Goal: Task Accomplishment & Management: Use online tool/utility

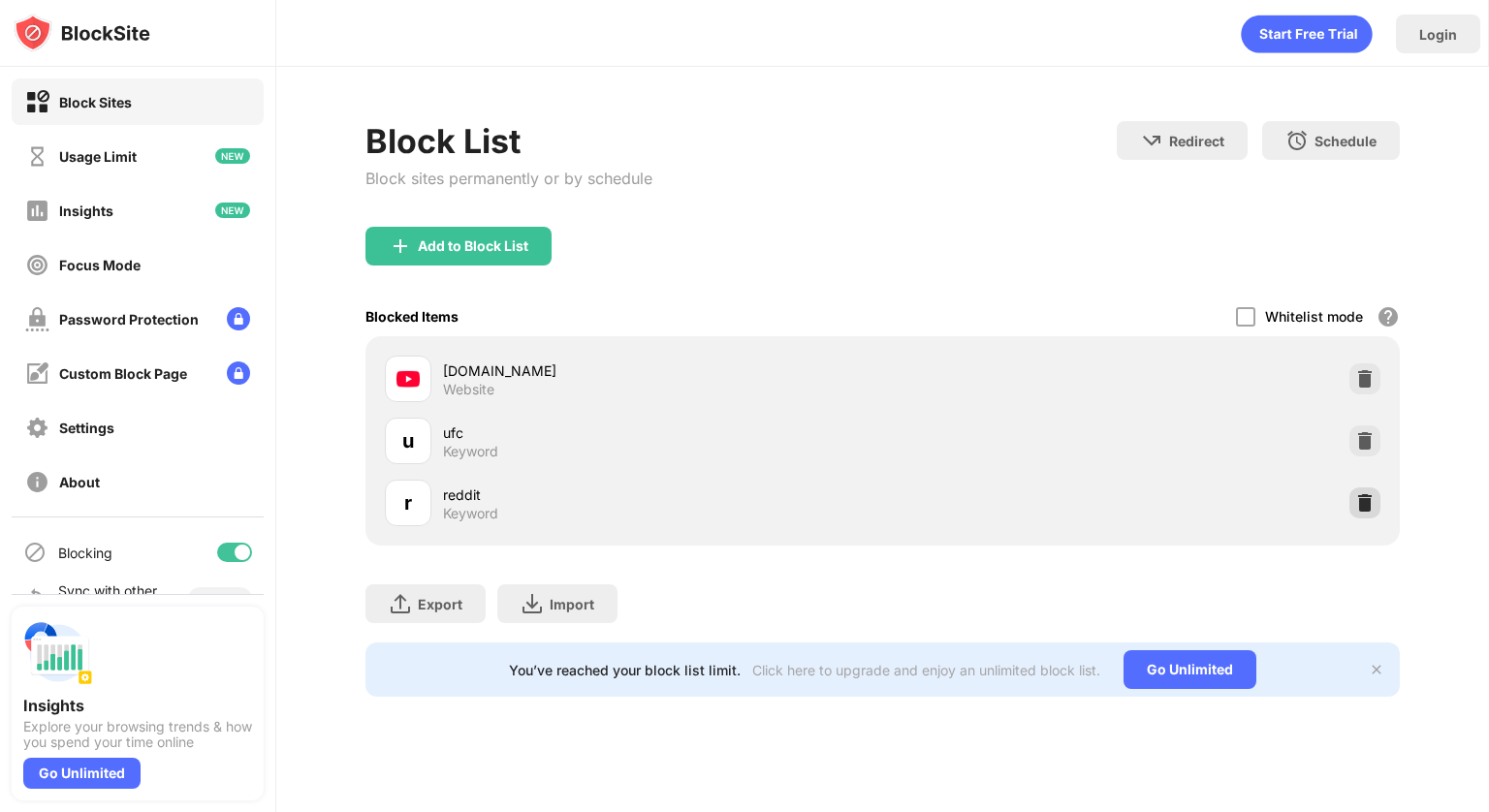
click at [1365, 494] on img at bounding box center [1365, 504] width 20 height 20
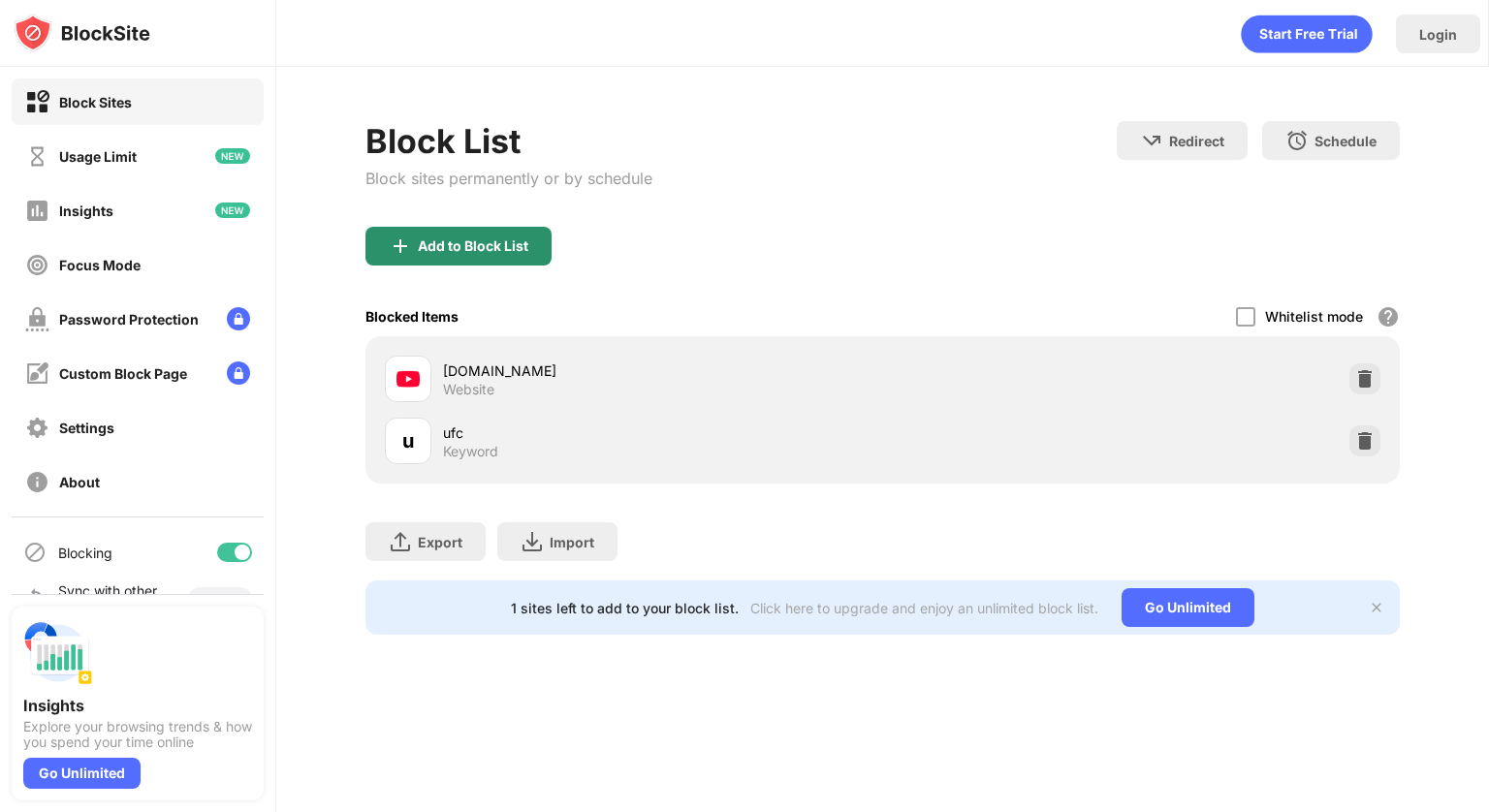
click at [498, 248] on div "Add to Block List" at bounding box center [472, 246] width 110 height 16
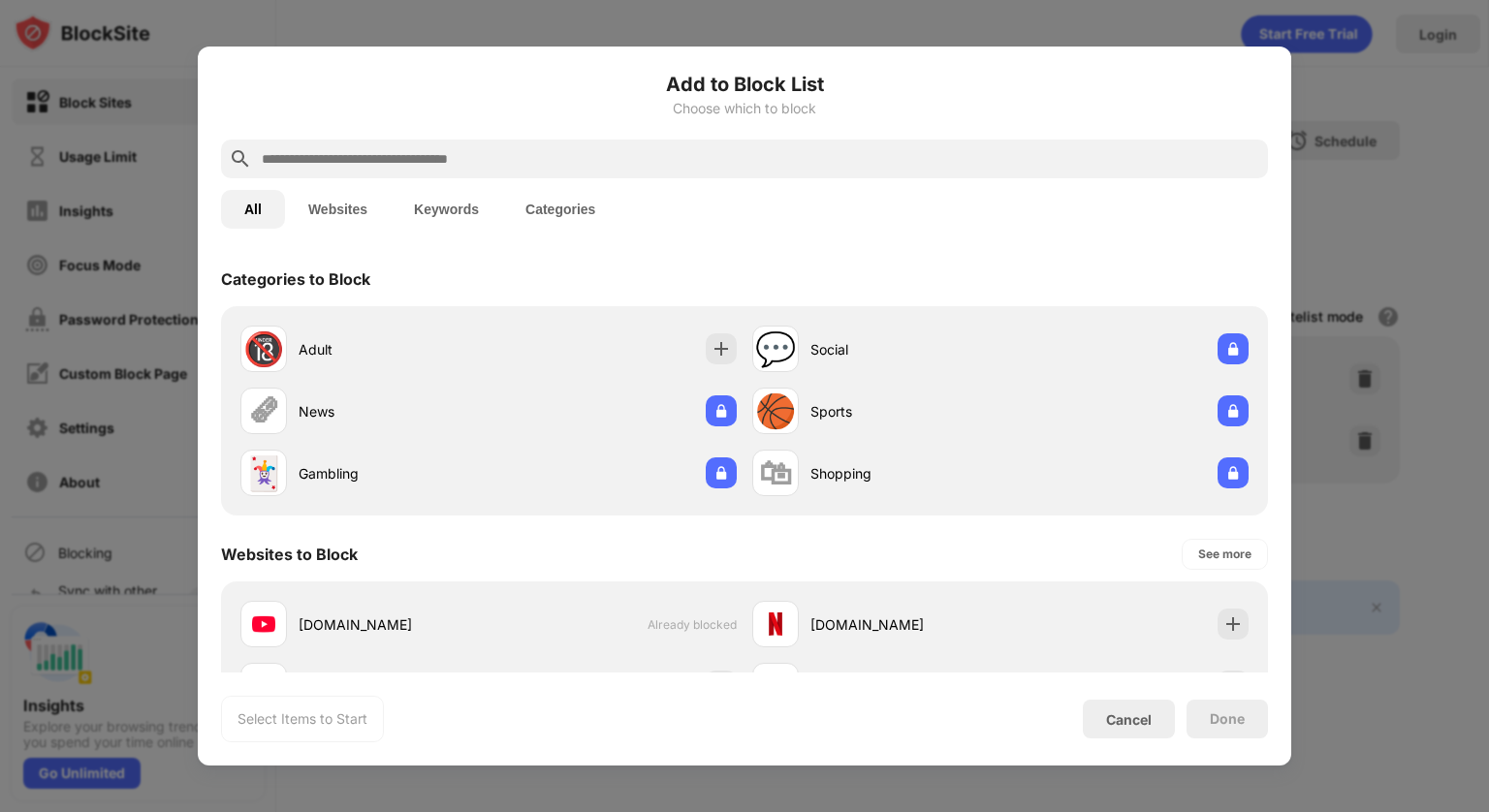
click at [412, 143] on div at bounding box center [745, 159] width 1048 height 39
click at [400, 150] on input "text" at bounding box center [760, 159] width 1001 height 23
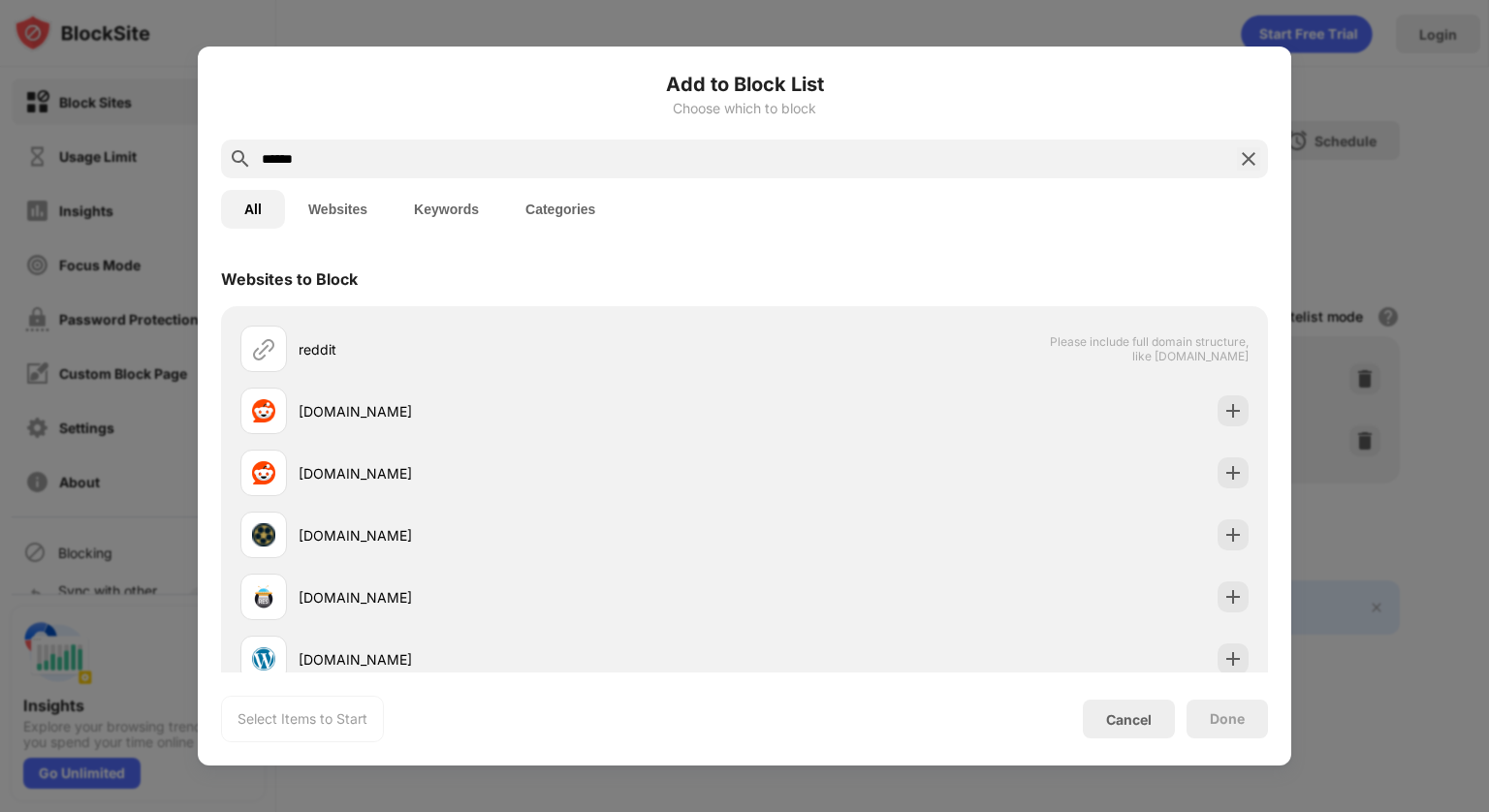
type input "******"
click at [467, 196] on button "Keywords" at bounding box center [446, 209] width 111 height 39
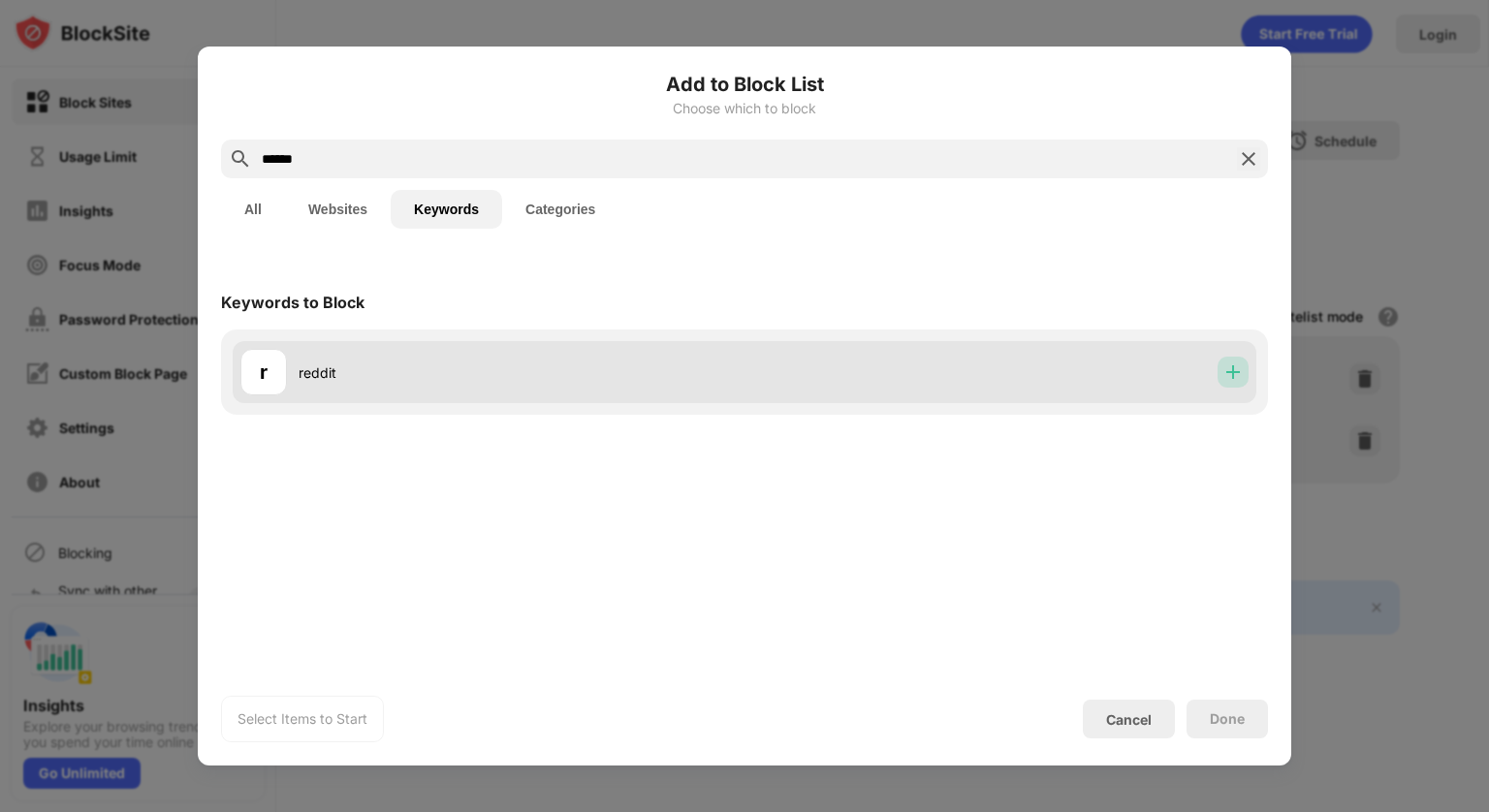
click at [1222, 385] on div at bounding box center [1233, 372] width 31 height 31
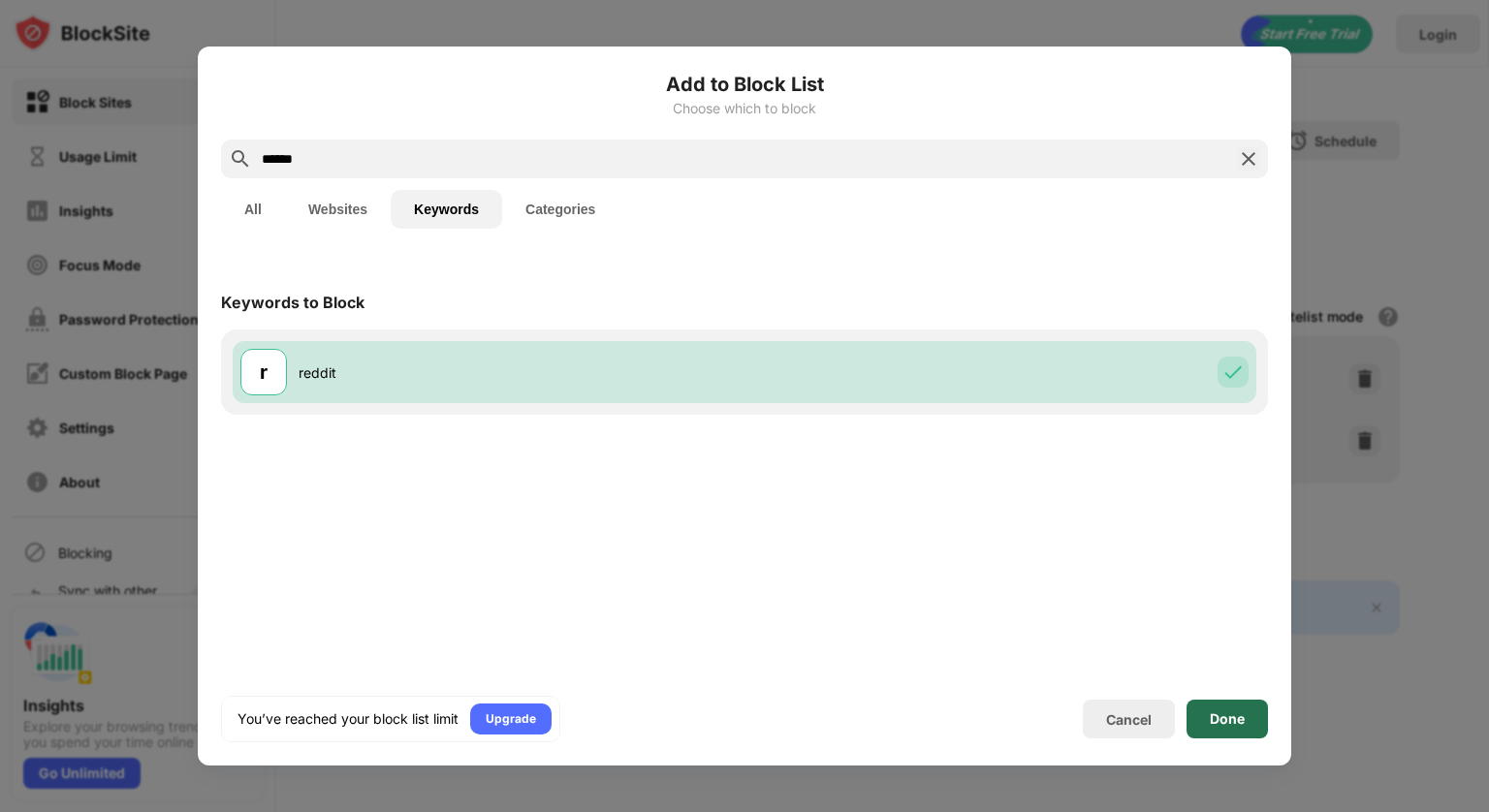
click at [1216, 719] on div "Done" at bounding box center [1227, 719] width 35 height 16
